Goal: Communication & Community: Answer question/provide support

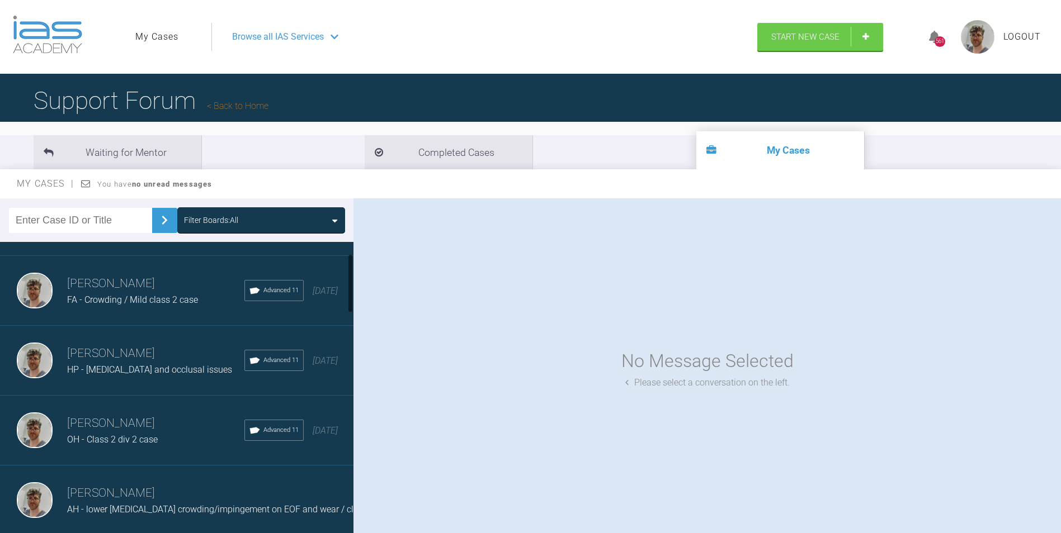
scroll to position [112, 0]
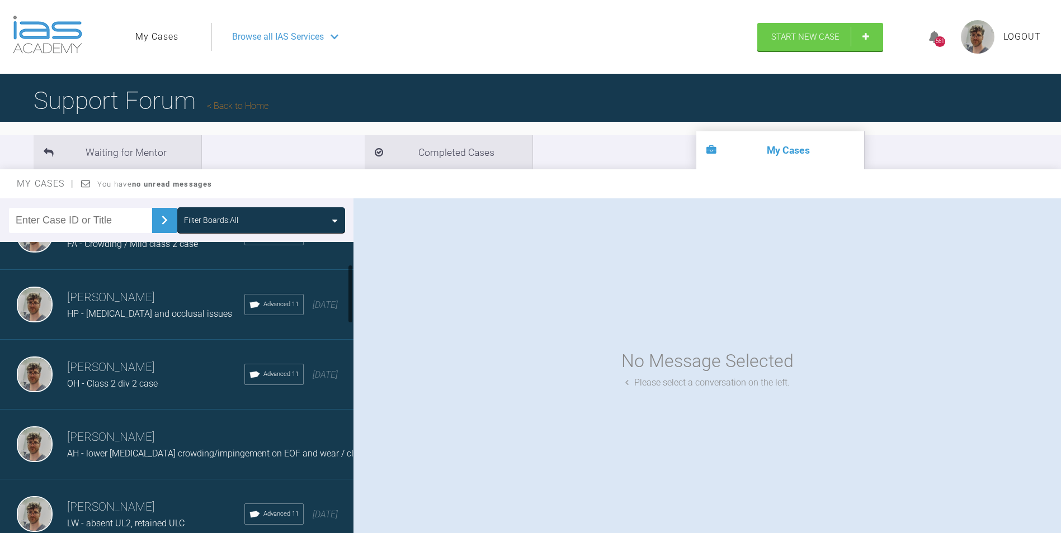
click at [136, 385] on span "OH - Class 2 div 2 case" at bounding box center [112, 384] width 91 height 11
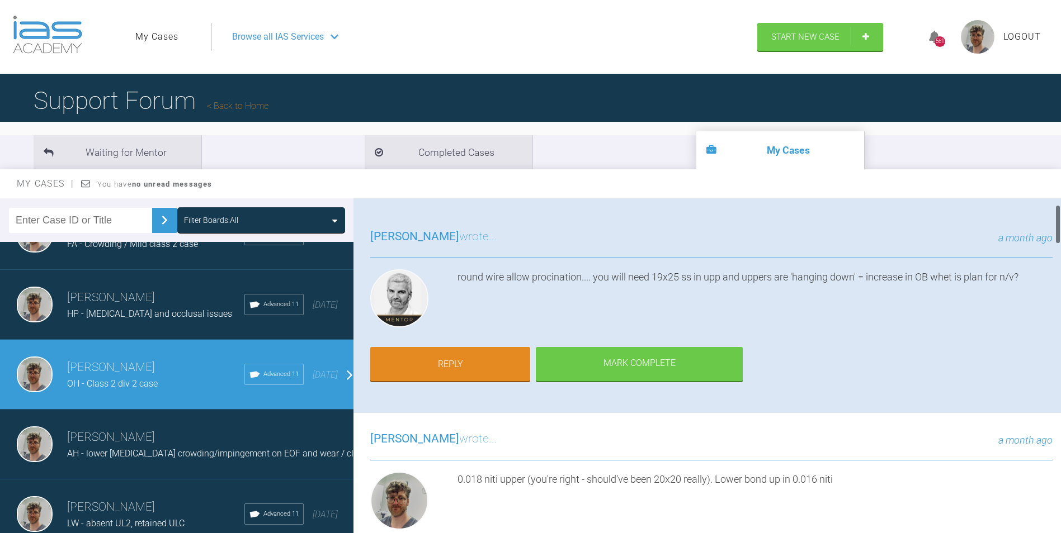
scroll to position [56, 0]
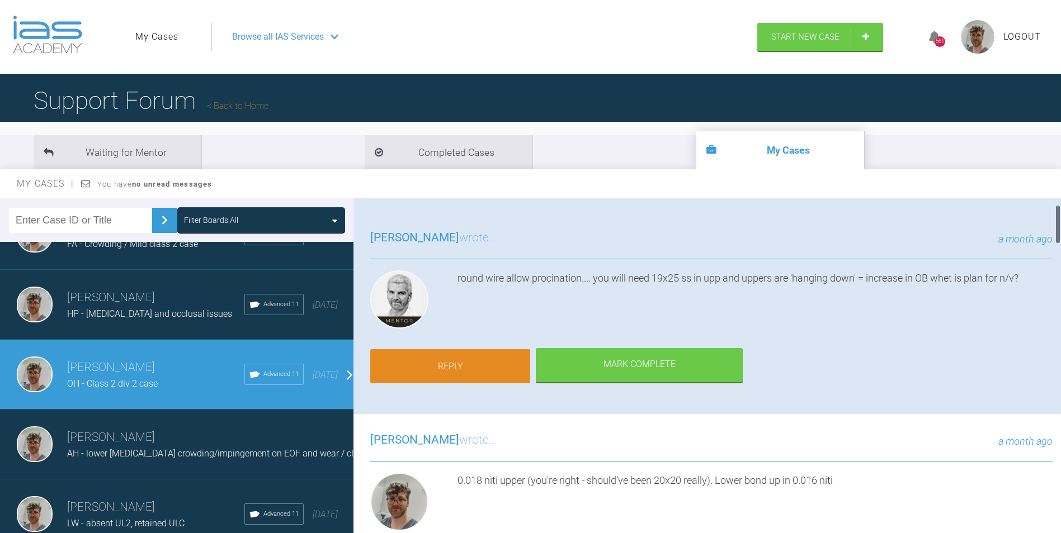
click at [483, 362] on link "Reply" at bounding box center [450, 366] width 160 height 35
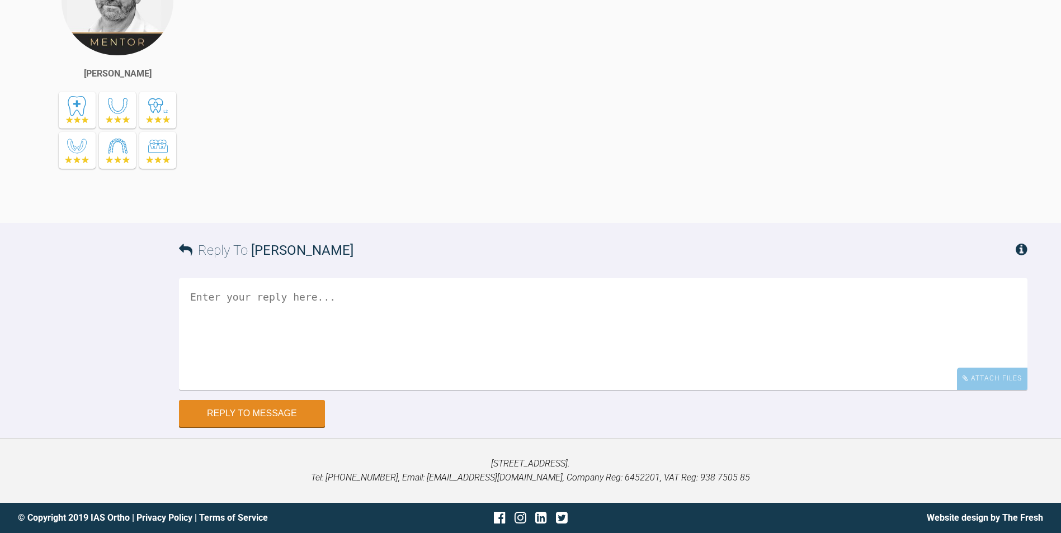
scroll to position [4138, 0]
click at [983, 370] on div "Attach Files" at bounding box center [992, 379] width 70 height 22
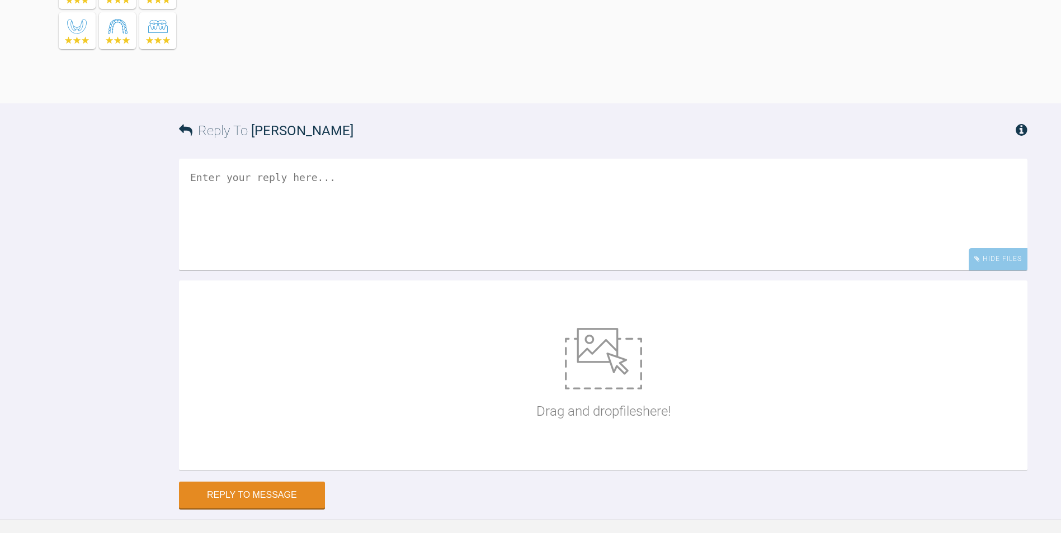
scroll to position [4194, 0]
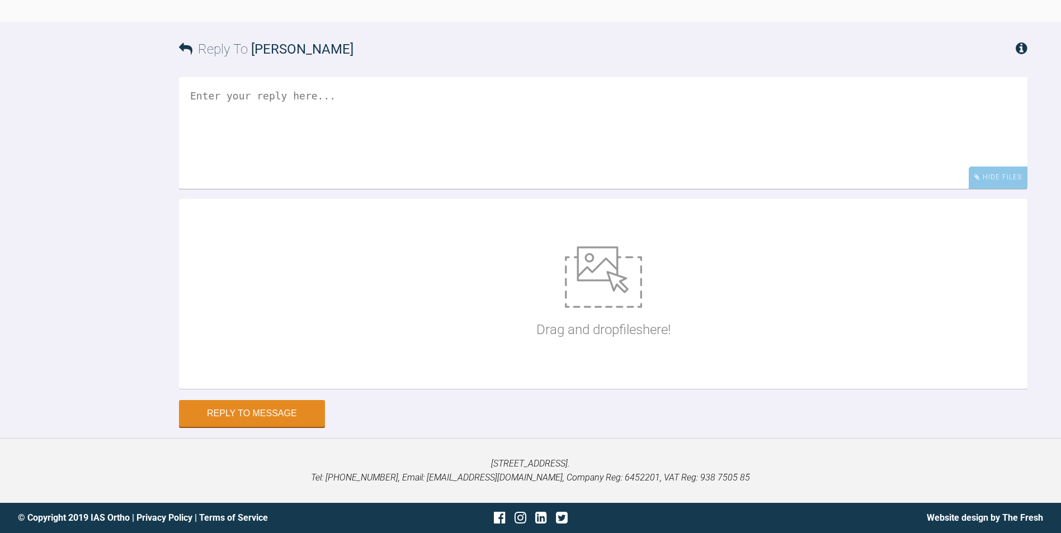
click at [618, 308] on img at bounding box center [603, 278] width 77 height 62
type input "C:\fakepath\DSC_0548.JPG"
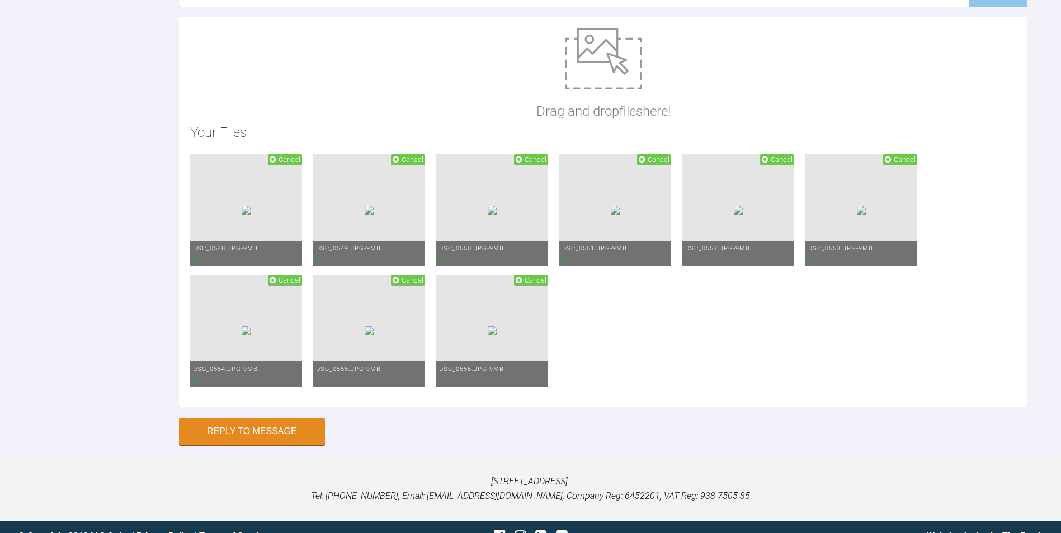
scroll to position [4306, 0]
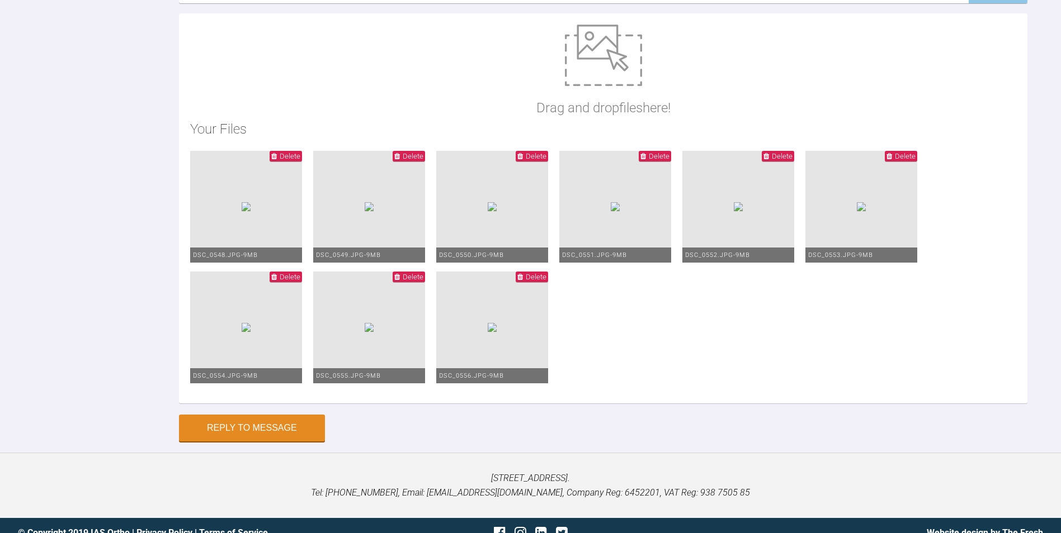
scroll to position [4138, 0]
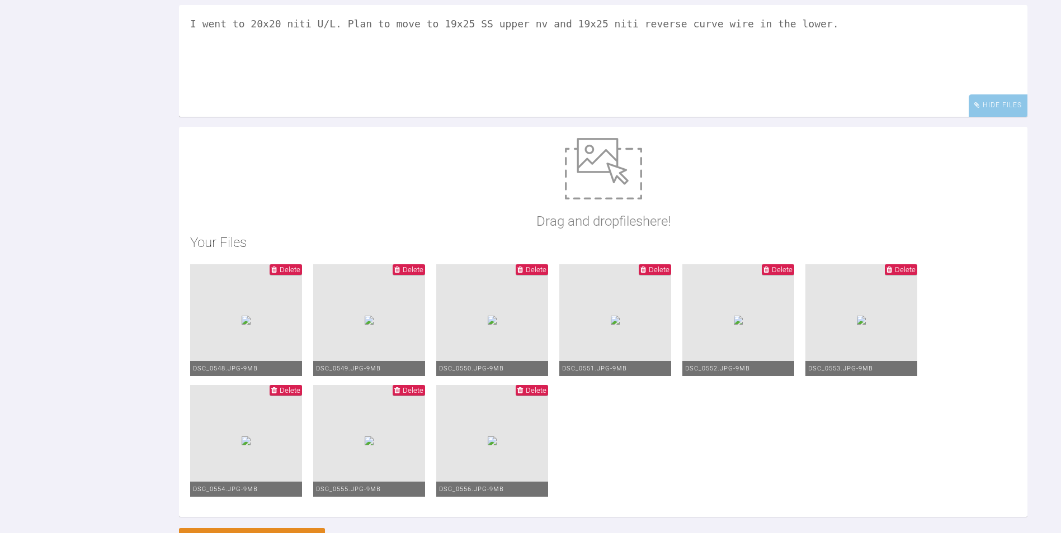
click at [517, 117] on textarea "I went to 20x20 niti U/L. Plan to move to 19x25 SS upper nv and 19x25 niti reve…" at bounding box center [603, 61] width 848 height 112
click at [360, 117] on textarea "I went to 20x20 niti U/L. Plan to move to 19x25 SS upper next visit and 19x25 n…" at bounding box center [603, 61] width 848 height 112
click at [902, 117] on textarea "I went to 20x20 niti U/L. I'll plan to move to 19x25 SS upper next visit and 19…" at bounding box center [603, 61] width 848 height 112
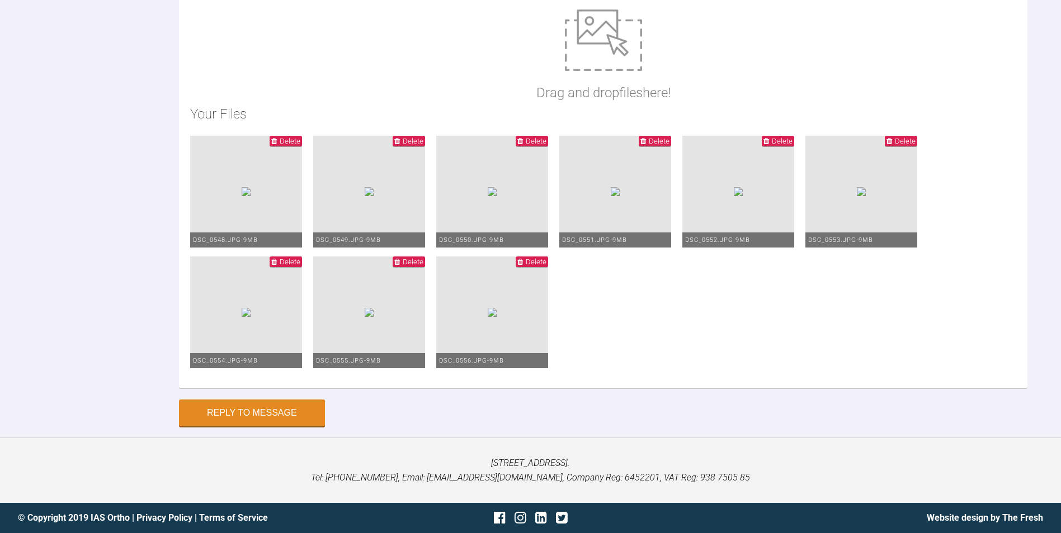
scroll to position [4661, 0]
type textarea "I went to 20x20 niti U/L. I'll plan to move to 19x25 SS upper next visit and 19…"
click at [273, 416] on button "Reply to Message" at bounding box center [252, 414] width 146 height 27
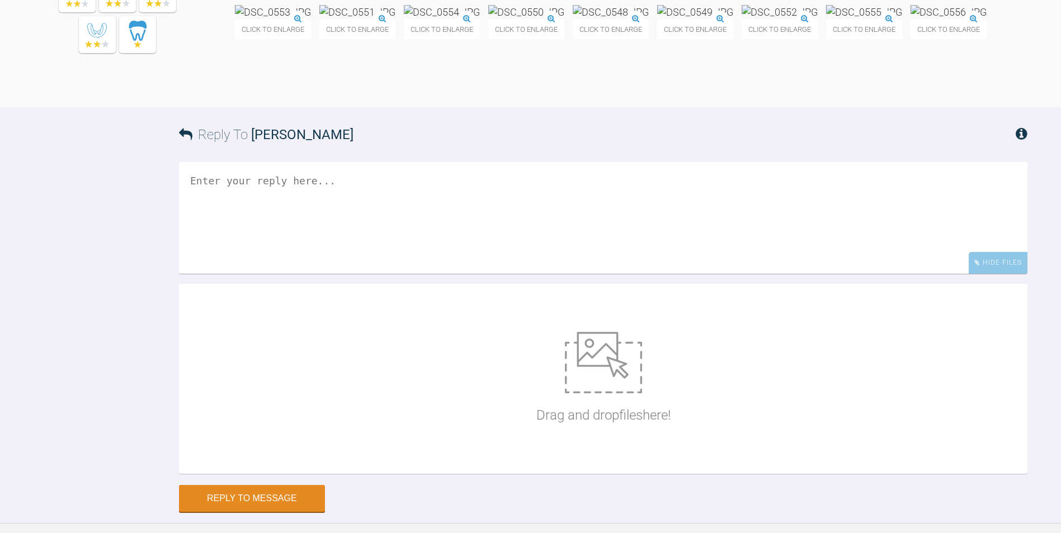
scroll to position [4423, 0]
